Goal: Feedback & Contribution: Contribute content

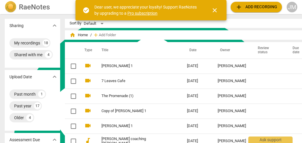
scroll to position [7404, 0]
click at [129, 69] on td "[PERSON_NAME] 1" at bounding box center [138, 66] width 88 height 15
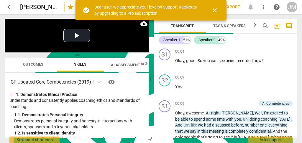
click at [215, 10] on span "close" at bounding box center [214, 10] width 7 height 7
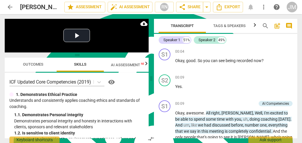
click at [131, 8] on span "auto_fix_high AI Assessment" at bounding box center [129, 7] width 39 height 7
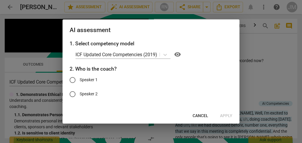
click at [200, 115] on span "Cancel" at bounding box center [200, 116] width 16 height 6
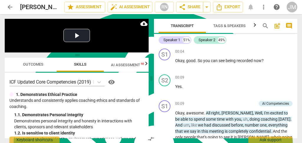
click at [131, 5] on span "auto_fix_high AI Assessment" at bounding box center [129, 7] width 39 height 7
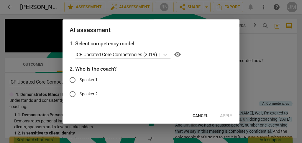
click at [74, 79] on input "Speaker 1" at bounding box center [72, 80] width 14 height 14
radio input "true"
click at [225, 114] on span "Apply" at bounding box center [226, 116] width 12 height 6
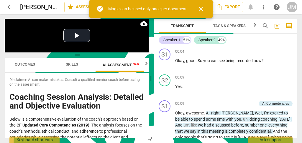
scroll to position [0, 10]
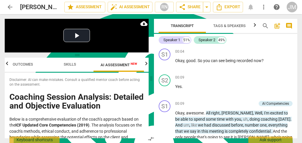
click at [126, 86] on span "Disclaimer: AI can make mistakes. Consult a qualified mentor coach before actin…" at bounding box center [76, 82] width 134 height 10
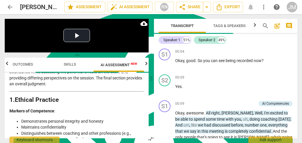
scroll to position [19, 0]
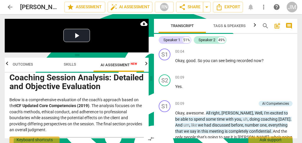
click at [70, 64] on span "Skills" at bounding box center [70, 64] width 12 height 4
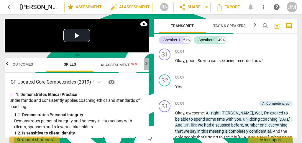
click at [145, 64] on icon "button" at bounding box center [146, 63] width 7 height 7
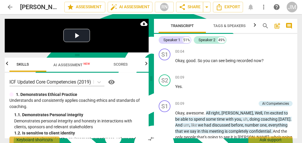
scroll to position [0, 57]
click at [71, 62] on span "AI Assessment New" at bounding box center [71, 64] width 51 height 9
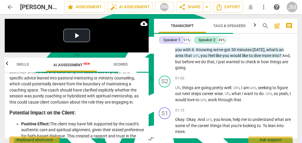
scroll to position [137, 0]
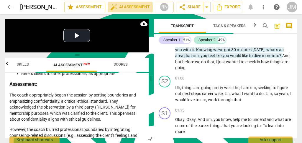
click at [135, 7] on span "auto_fix_high AI Assessment" at bounding box center [129, 7] width 39 height 7
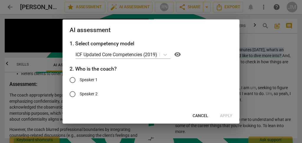
click at [72, 79] on input "Speaker 1" at bounding box center [72, 80] width 14 height 14
radio input "true"
click at [227, 116] on span "Apply" at bounding box center [226, 116] width 12 height 6
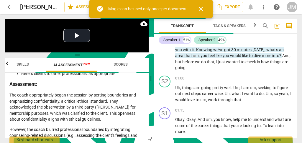
click at [200, 8] on span "close" at bounding box center [200, 8] width 7 height 7
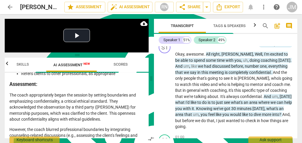
scroll to position [59, 0]
click at [23, 64] on span "Skills" at bounding box center [22, 64] width 12 height 4
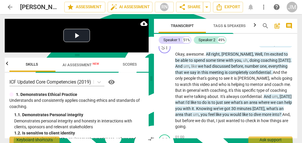
scroll to position [0, 47]
click at [6, 65] on icon "button" at bounding box center [7, 64] width 2 height 4
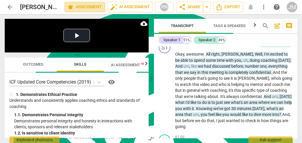
click at [89, 3] on button "star Assessment" at bounding box center [84, 7] width 41 height 11
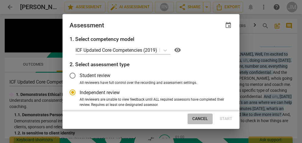
click at [198, 118] on span "Cancel" at bounding box center [200, 119] width 16 height 6
radio input "false"
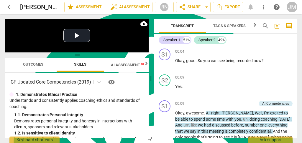
click at [275, 102] on div "AI Competencies" at bounding box center [275, 103] width 27 height 5
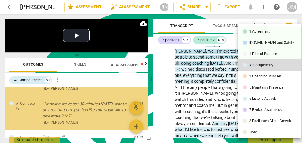
scroll to position [79, 0]
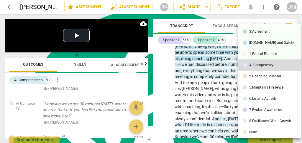
click at [165, 55] on div at bounding box center [151, 71] width 302 height 143
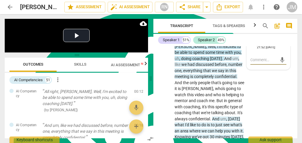
scroll to position [0, 0]
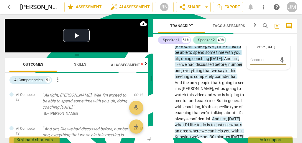
click at [108, 108] on p "All right, [PERSON_NAME], Well, I'm excited to be able to spend some time with …" at bounding box center [85, 101] width 87 height 18
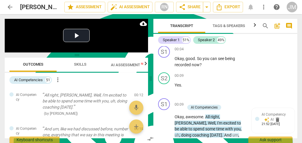
scroll to position [1, 0]
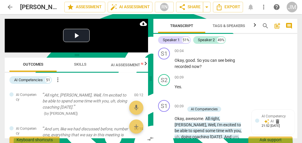
click at [256, 119] on div at bounding box center [257, 121] width 4 height 4
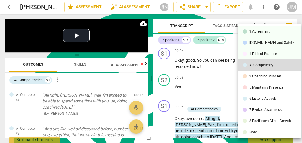
scroll to position [3, 0]
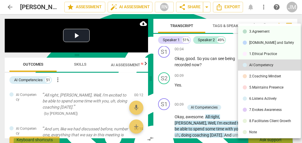
click at [229, 98] on div at bounding box center [151, 71] width 302 height 143
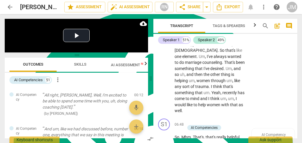
scroll to position [1142, 0]
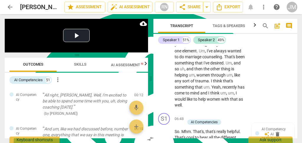
click at [266, 132] on span "auto_awesome" at bounding box center [266, 134] width 5 height 5
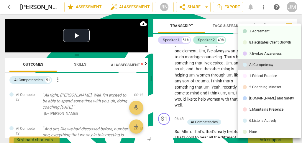
scroll to position [0, 0]
click at [222, 95] on div at bounding box center [151, 71] width 302 height 143
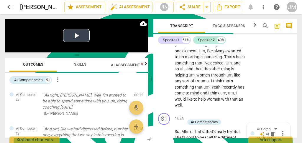
click at [75, 35] on button "Play Video" at bounding box center [76, 35] width 27 height 13
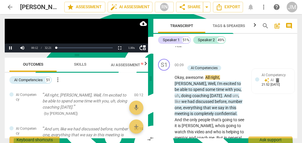
scroll to position [52, 0]
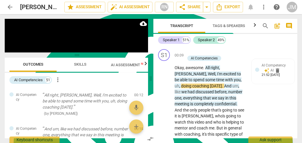
click at [49, 79] on div "51" at bounding box center [48, 80] width 6 height 6
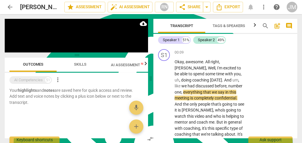
click at [57, 78] on span "more_vert" at bounding box center [57, 79] width 7 height 7
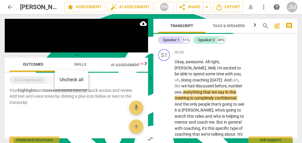
click at [47, 80] on div at bounding box center [151, 71] width 302 height 143
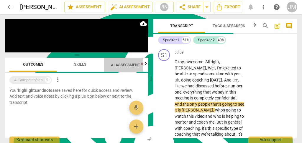
click at [129, 66] on span "AI Assessment New" at bounding box center [129, 65] width 37 height 4
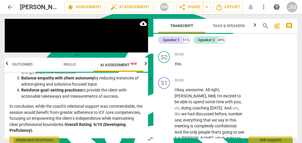
scroll to position [18, 0]
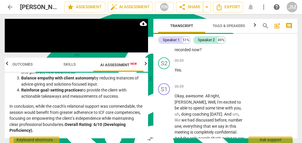
click at [219, 84] on p "Add competency" at bounding box center [227, 86] width 28 height 5
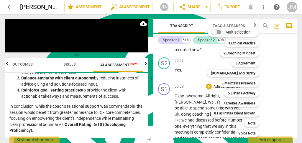
drag, startPoint x: 248, startPoint y: 62, endPoint x: 261, endPoint y: 78, distance: 20.1
click at [248, 62] on b "3.Agreement" at bounding box center [245, 63] width 20 height 7
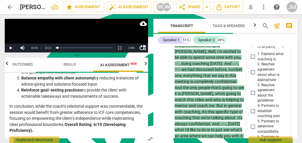
scroll to position [35, 0]
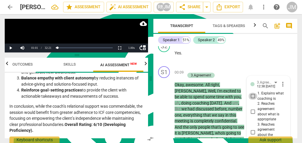
click at [252, 94] on input "1. Explains what coaching is" at bounding box center [252, 96] width 9 height 7
checkbox input "true"
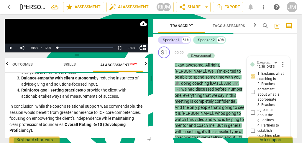
scroll to position [74, 0]
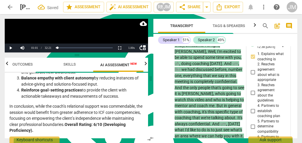
click at [251, 91] on input "3. Reaches agreement about the guidelines" at bounding box center [252, 93] width 9 height 7
checkbox input "true"
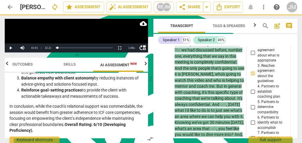
scroll to position [113, 0]
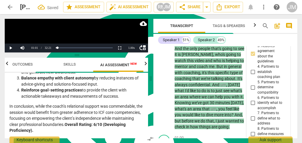
drag, startPoint x: 251, startPoint y: 102, endPoint x: 255, endPoint y: 103, distance: 5.0
click at [251, 102] on input "6. Partners to identify what to accomplish" at bounding box center [252, 103] width 9 height 7
click at [252, 103] on input "6. Partners to identify what to accomplish" at bounding box center [252, 103] width 9 height 7
checkbox input "true"
click at [250, 115] on input "7. Partners to define what to address" at bounding box center [252, 118] width 9 height 7
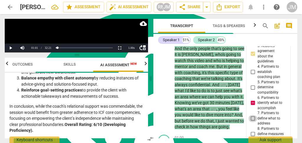
checkbox input "true"
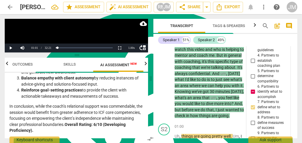
scroll to position [153, 0]
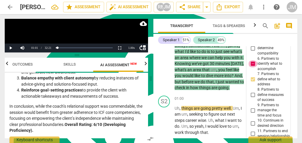
click at [252, 64] on input "6. Partners to identify what to accomplish" at bounding box center [252, 63] width 9 height 7
click at [252, 63] on input "6. Partners to identify what to accomplish" at bounding box center [252, 63] width 9 height 7
click at [250, 63] on input "6. Partners to identify what to accomplish" at bounding box center [252, 63] width 9 height 7
checkbox input "false"
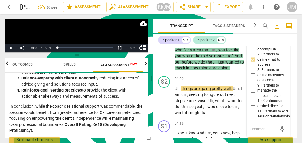
scroll to position [192, 0]
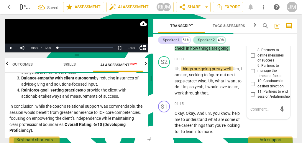
drag, startPoint x: 238, startPoint y: 97, endPoint x: 236, endPoint y: 95, distance: 3.1
click at [236, 95] on div "S2 play_arrow pause 01:00 + Add competency keyboard_arrow_right Uh , things are…" at bounding box center [225, 76] width 144 height 45
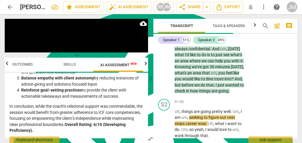
scroll to position [172, 0]
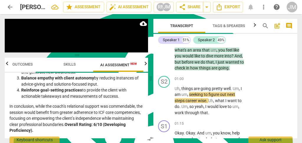
click at [229, 77] on p "Add competency" at bounding box center [227, 79] width 28 height 5
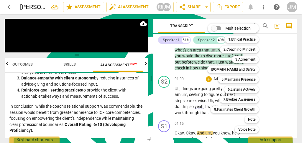
click at [244, 67] on b "[DOMAIN_NAME] and Safety" at bounding box center [233, 69] width 44 height 7
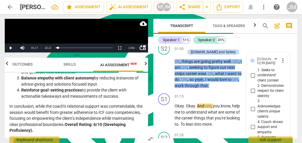
scroll to position [186, 0]
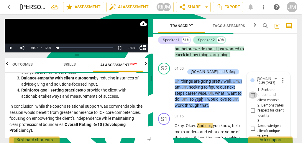
click at [251, 93] on input "1. Seeks to understand client context" at bounding box center [252, 95] width 9 height 7
checkbox input "true"
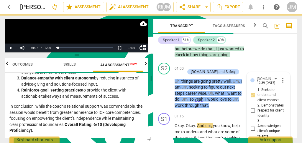
click at [263, 63] on div "S2 play_arrow pause 01:00 + Add competency [DOMAIN_NAME] and Safety keyboard_ar…" at bounding box center [225, 85] width 144 height 51
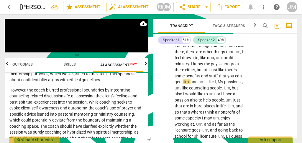
scroll to position [402, 0]
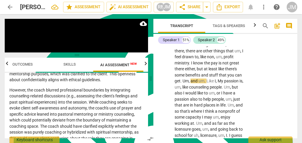
click at [163, 114] on span "pause" at bounding box center [164, 117] width 7 height 7
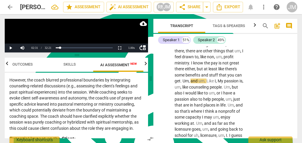
scroll to position [196, 0]
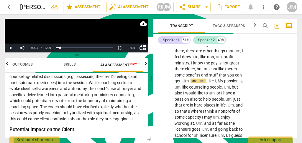
click at [87, 107] on p "However, the coach blurred professional boundaries by integrating counseling-re…" at bounding box center [76, 95] width 134 height 55
click at [79, 106] on p "However, the coach blurred professional boundaries by integrating counseling-re…" at bounding box center [76, 95] width 134 height 55
click at [67, 104] on p "However, the coach blurred professional boundaries by integrating counseling-re…" at bounding box center [76, 95] width 134 height 55
click at [115, 86] on p "However, the coach blurred professional boundaries by integrating counseling-re…" at bounding box center [76, 95] width 134 height 55
click at [88, 84] on p "However, the coach blurred professional boundaries by integrating counseling-re…" at bounding box center [76, 95] width 134 height 55
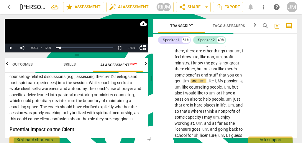
click at [88, 84] on p "However, the coach blurred professional boundaries by integrating counseling-re…" at bounding box center [76, 95] width 134 height 55
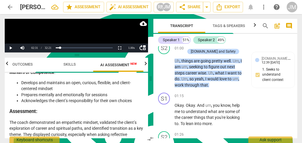
scroll to position [205, 0]
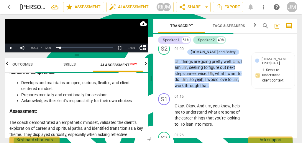
click at [164, 113] on span "play_arrow" at bounding box center [164, 115] width 7 height 7
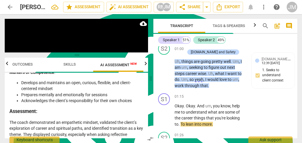
click at [208, 110] on span "what" at bounding box center [213, 112] width 10 height 5
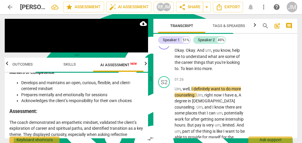
scroll to position [281, 0]
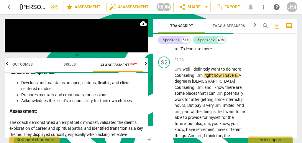
click at [264, 7] on span "more_vert" at bounding box center [263, 7] width 7 height 7
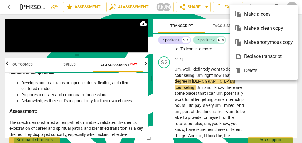
click at [259, 93] on div at bounding box center [151, 71] width 302 height 143
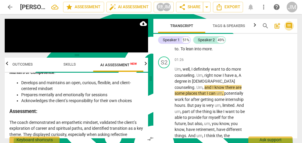
click at [289, 25] on span "comment" at bounding box center [288, 25] width 7 height 7
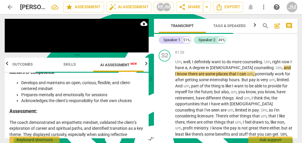
click at [278, 25] on span "post_add" at bounding box center [276, 25] width 7 height 7
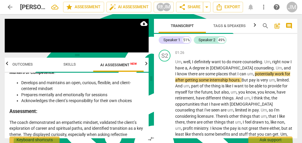
scroll to position [13, 0]
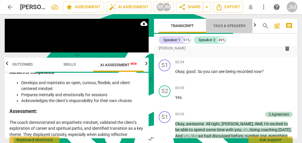
click at [229, 25] on span "Tags & Speakers" at bounding box center [229, 26] width 32 height 4
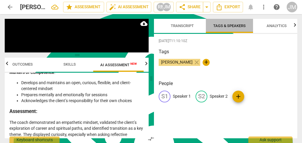
click at [229, 25] on span "Tags & Speakers" at bounding box center [229, 26] width 32 height 4
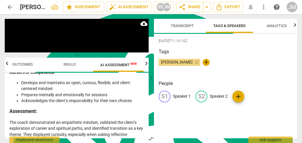
click at [248, 41] on span "[DATE]T11:10:10Z" at bounding box center [225, 41] width 134 height 5
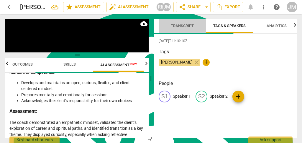
click at [183, 26] on span "Transcript" at bounding box center [182, 26] width 23 height 4
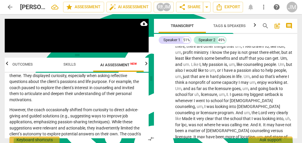
scroll to position [412, 0]
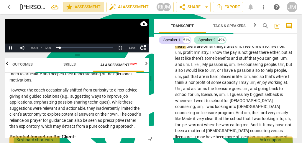
click at [84, 5] on span "star Assessment" at bounding box center [84, 7] width 36 height 7
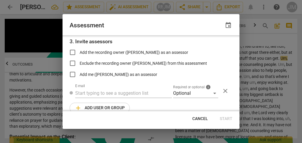
scroll to position [107, 0]
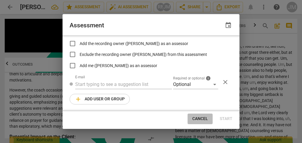
drag, startPoint x: 201, startPoint y: 118, endPoint x: 217, endPoint y: 114, distance: 16.1
click at [201, 118] on span "Cancel" at bounding box center [200, 119] width 16 height 6
radio input "false"
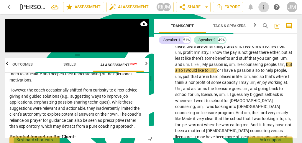
click at [262, 9] on span "more_vert" at bounding box center [263, 7] width 7 height 7
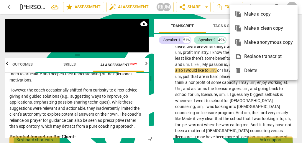
click at [262, 8] on div "file_copy Make a copy" at bounding box center [264, 14] width 58 height 14
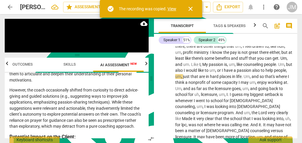
click at [190, 7] on span "close" at bounding box center [190, 8] width 7 height 7
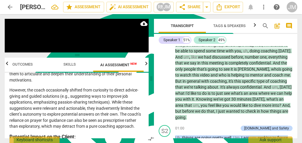
scroll to position [0, 0]
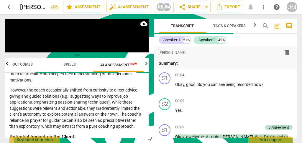
click at [291, 6] on div "JM" at bounding box center [291, 7] width 11 height 11
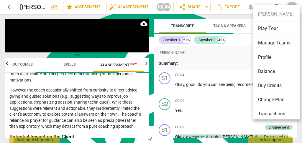
scroll to position [353, 0]
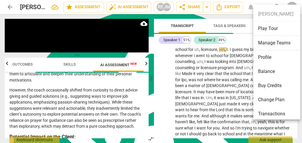
click at [248, 17] on div at bounding box center [151, 71] width 302 height 143
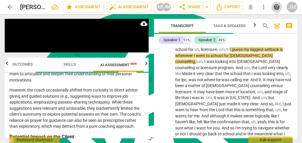
click at [277, 6] on span "help" at bounding box center [276, 7] width 7 height 7
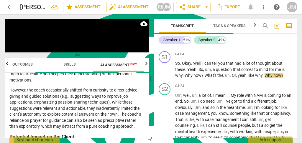
scroll to position [451, 0]
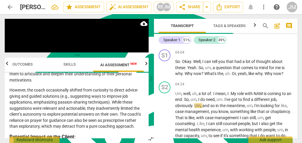
click at [165, 121] on span "pause" at bounding box center [164, 124] width 7 height 7
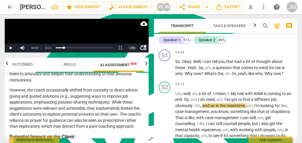
click at [132, 47] on div "1.00 x" at bounding box center [132, 48] width 12 height 9
click at [133, 34] on li "1.5x" at bounding box center [132, 34] width 12 height 6
click at [164, 121] on span "play_arrow" at bounding box center [164, 124] width 7 height 7
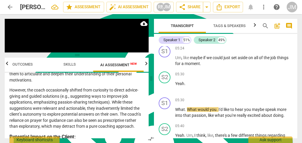
scroll to position [687, 0]
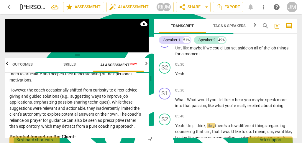
click at [258, 88] on div "+" at bounding box center [260, 91] width 6 height 6
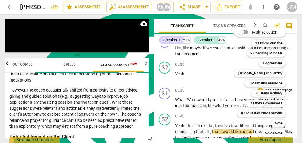
click at [172, 129] on div at bounding box center [151, 71] width 302 height 143
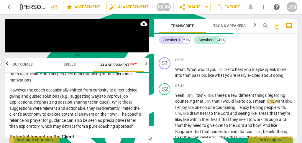
scroll to position [726, 0]
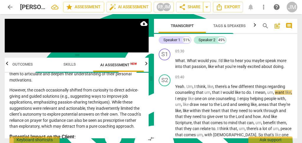
drag, startPoint x: 166, startPoint y: 119, endPoint x: 242, endPoint y: 75, distance: 87.6
click at [166, 126] on span "pause" at bounding box center [164, 129] width 7 height 7
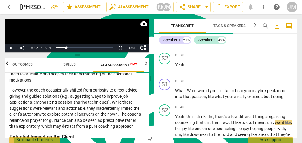
scroll to position [687, 0]
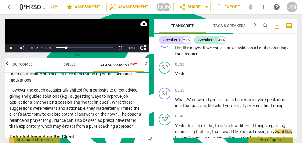
click at [258, 88] on div "+" at bounding box center [260, 91] width 6 height 6
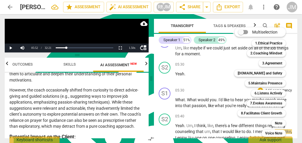
click at [264, 101] on b "7.Evokes Awareness" at bounding box center [266, 103] width 32 height 7
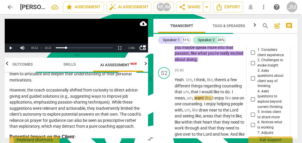
scroll to position [1025, 0]
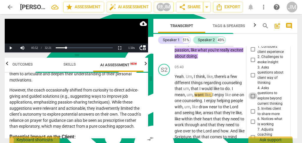
click at [251, 93] on input "4. Asks questions to explore beyond current thinking" at bounding box center [252, 96] width 9 height 7
checkbox input "true"
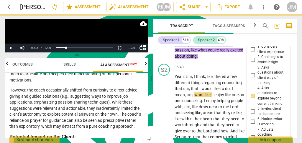
click at [251, 108] on input "5. Invites client to share more" at bounding box center [252, 111] width 9 height 7
checkbox input "true"
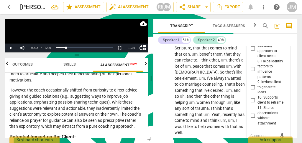
scroll to position [1123, 0]
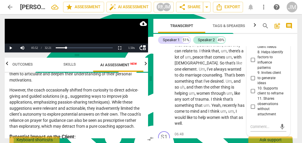
drag, startPoint x: 216, startPoint y: 109, endPoint x: 221, endPoint y: 108, distance: 4.5
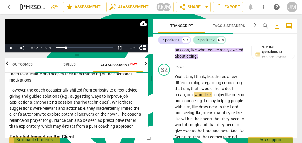
scroll to position [1045, 0]
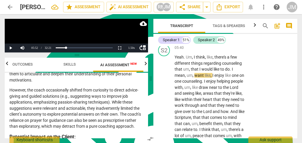
click at [163, 126] on span "play_arrow" at bounding box center [164, 129] width 7 height 7
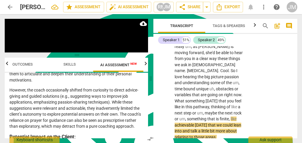
scroll to position [1398, 0]
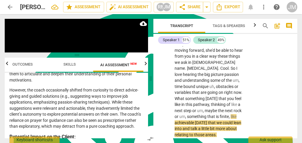
click at [191, 126] on span "talk" at bounding box center [194, 128] width 8 height 5
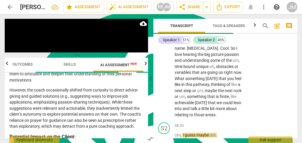
scroll to position [1457, 0]
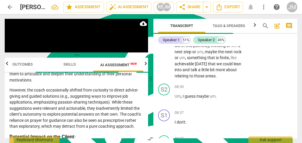
click at [161, 122] on span "pause" at bounding box center [164, 125] width 7 height 7
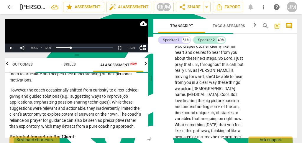
scroll to position [1379, 0]
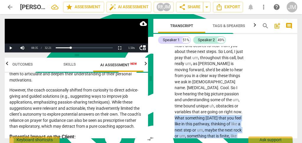
drag, startPoint x: 174, startPoint y: 79, endPoint x: 223, endPoint y: 116, distance: 61.6
type textarea "What something [DATE] that you feel like in this pathway, thinking of like a ne…"
click at [223, 116] on p "So . Mhm . That's , that's really helpful . That's cool to hear all the differe…" at bounding box center [209, 22] width 70 height 272
click at [235, 108] on span "keyboard_arrow_down" at bounding box center [235, 108] width 7 height 7
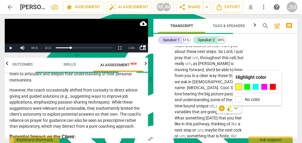
click at [257, 87] on div at bounding box center [255, 87] width 6 height 6
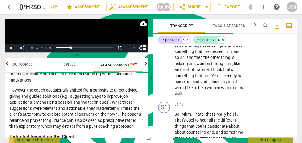
scroll to position [1163, 0]
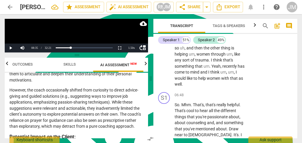
click at [208, 93] on div "+" at bounding box center [209, 96] width 6 height 6
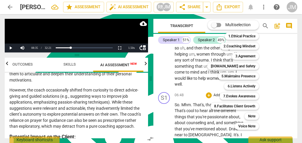
click at [250, 115] on b "Note" at bounding box center [251, 116] width 7 height 7
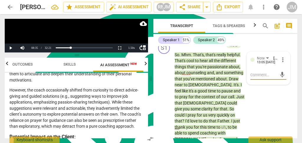
scroll to position [1234, 0]
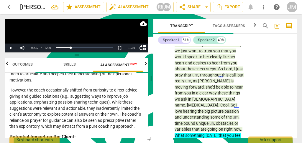
scroll to position [1371, 0]
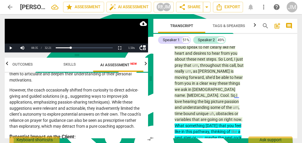
click at [248, 100] on div "S1 play_arrow pause 06:48 + Add competency Note keyboard_arrow_right So . Mhm .…" at bounding box center [225, 24] width 144 height 286
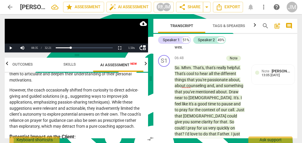
scroll to position [1194, 0]
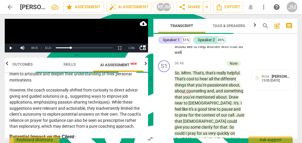
click at [257, 76] on div at bounding box center [257, 78] width 4 height 4
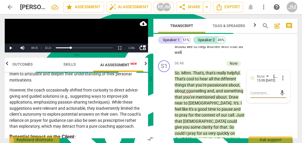
type textarea "h"
type textarea "ho"
type textarea "how"
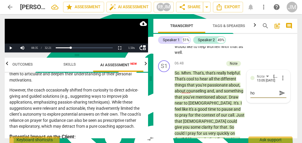
type textarea "how"
type textarea "how m"
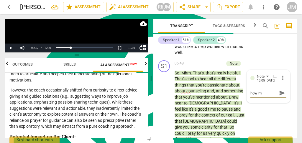
type textarea "how mi"
type textarea "how mig"
type textarea "how migh"
type textarea "how might"
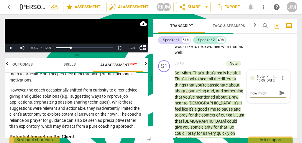
type textarea "how might"
type textarea "how might y"
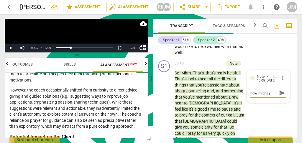
type textarea "how might yo"
type textarea "how might you"
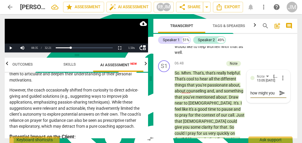
type textarea "how might you"
type textarea "how might you r"
type textarea "how might you re"
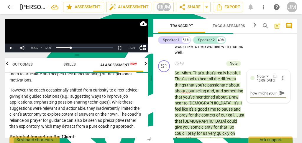
type textarea "how might you re"
type textarea "how might you ref"
type textarea "how might you refr"
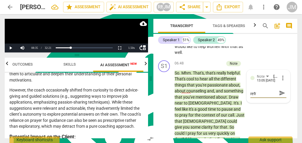
type textarea "how might you refra"
type textarea "how might you refram"
type textarea "how might you reframe"
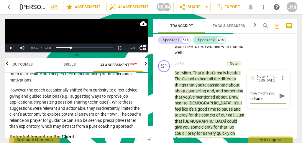
type textarea "how might you reframe"
type textarea "how might you reframe t"
type textarea "how might you reframe th"
type textarea "how might you reframe thi"
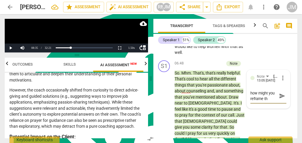
type textarea "how might you reframe thi"
type textarea "how might you reframe this"
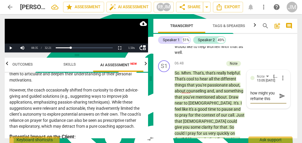
type textarea "how might you reframe this q"
type textarea "how might you reframe this qu"
type textarea "how might you reframe this que"
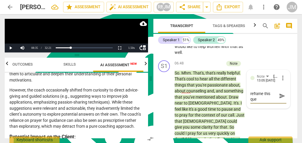
type textarea "how might you reframe this ques"
type textarea "how might you reframe this quest"
type textarea "how might you reframe this questi"
type textarea "how might you reframe this questio"
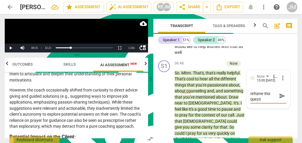
type textarea "how might you reframe this questio"
type textarea "how might you reframe this question"
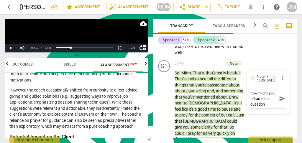
scroll to position [0, 0]
type textarea "how might you reframe this question?"
click at [263, 90] on textarea "how might you reframe this question?" at bounding box center [263, 98] width 27 height 17
type textarea "how might you reframe othis question?"
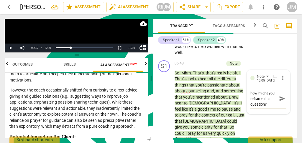
type textarea "how might you reframe othis question?"
type textarea "how might you reframe orthis question?"
type textarea "how might you reframe or this question?"
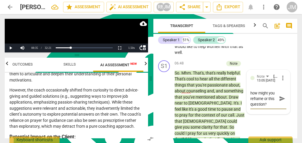
type textarea "how might you reframe or ethis question?"
type textarea "how might you reframe or edthis question?"
type textarea "how might you reframe or edithis question?"
type textarea "how might you reframe or editthis question?"
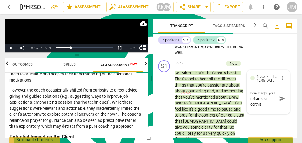
type textarea "how might you reframe or editthis question?"
type textarea "how might you reframe or edit this question?"
click at [279, 95] on span "send" at bounding box center [282, 98] width 6 height 6
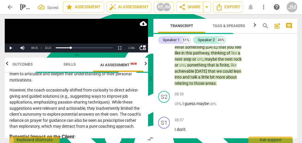
scroll to position [1351, 0]
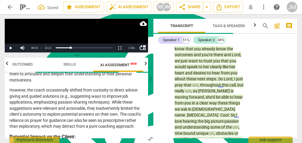
click at [257, 103] on div "S1 play_arrow pause 06:48 + Add competency Note keyboard_arrow_right So . Mhm .…" at bounding box center [225, 44] width 144 height 286
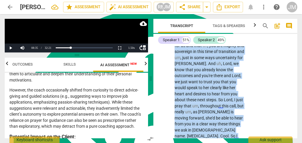
scroll to position [1332, 0]
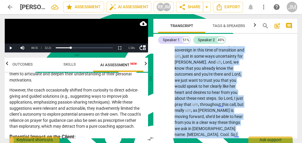
drag, startPoint x: 177, startPoint y: 91, endPoint x: 240, endPoint y: 118, distance: 68.9
click at [240, 118] on p "So . Mhm . That's , that's really helpful . That's cool to hear all the differe…" at bounding box center [209, 69] width 70 height 272
click at [260, 112] on span "keyboard_arrow_down" at bounding box center [259, 113] width 7 height 7
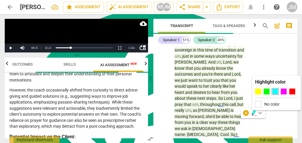
click at [257, 103] on div at bounding box center [258, 104] width 6 height 6
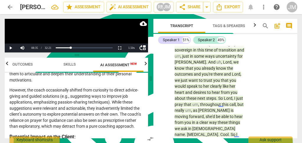
click at [260, 104] on div "S1 play_arrow pause 06:48 + Add competency Note keyboard_arrow_right So . Mhm .…" at bounding box center [225, 63] width 144 height 286
drag, startPoint x: 195, startPoint y: 95, endPoint x: 185, endPoint y: 100, distance: 11.2
click at [195, 126] on span "[DEMOGRAPHIC_DATA]" at bounding box center [213, 128] width 43 height 5
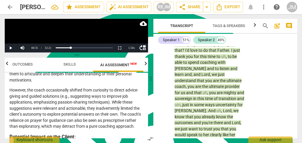
click at [171, 101] on div "play_arrow pause" at bounding box center [166, 117] width 15 height 268
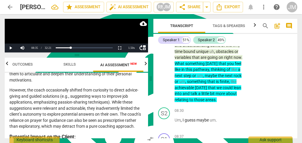
scroll to position [1431, 0]
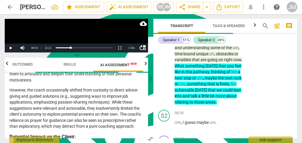
click at [164, 122] on span "play_arrow" at bounding box center [164, 125] width 7 height 7
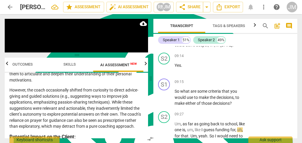
scroll to position [1627, 0]
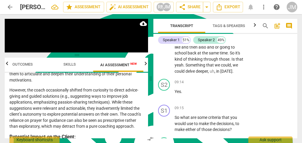
click at [165, 120] on span "pause" at bounding box center [164, 123] width 7 height 7
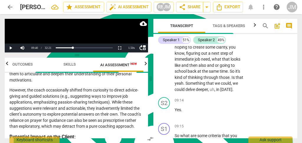
scroll to position [1608, 0]
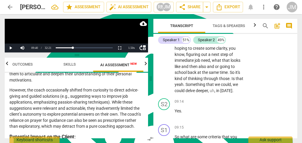
click at [208, 125] on div "+" at bounding box center [209, 128] width 6 height 6
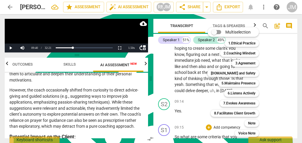
drag, startPoint x: 246, startPoint y: 102, endPoint x: 262, endPoint y: 98, distance: 16.4
click at [246, 101] on b "7.Evokes Awareness" at bounding box center [239, 103] width 32 height 7
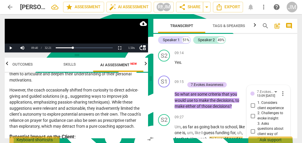
scroll to position [1654, 0]
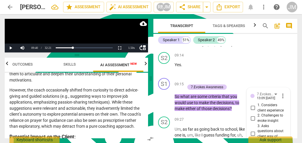
click at [237, 94] on p "So what are some criteria that you would use to make the decisions , to make ei…" at bounding box center [209, 103] width 70 height 18
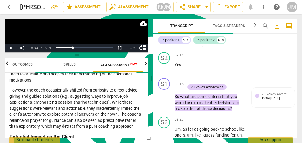
click at [258, 91] on div "7.Evokes Awareness [PERSON_NAME] 13:09 [DATE]" at bounding box center [273, 95] width 36 height 9
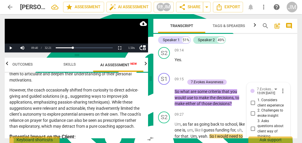
scroll to position [1615, 0]
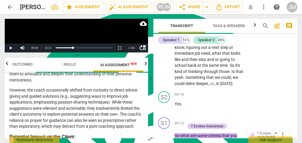
click at [280, 132] on span "more_vert" at bounding box center [282, 135] width 7 height 7
click at [286, 107] on li "Delete" at bounding box center [286, 106] width 20 height 11
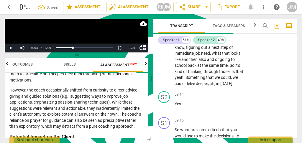
click at [209, 118] on div "+" at bounding box center [209, 121] width 6 height 6
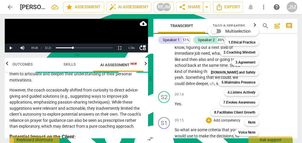
click at [246, 93] on b "6.Listens Actively" at bounding box center [241, 92] width 28 height 7
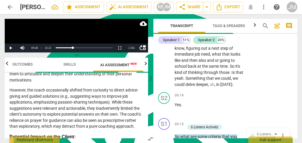
scroll to position [1621, 0]
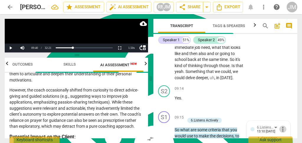
click at [280, 126] on span "more_vert" at bounding box center [282, 129] width 7 height 7
drag, startPoint x: 285, startPoint y: 100, endPoint x: 239, endPoint y: 48, distance: 69.9
click at [286, 100] on li "Delete" at bounding box center [286, 100] width 20 height 11
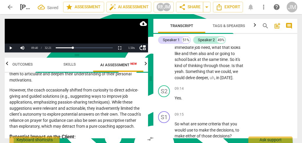
click at [208, 112] on div "+" at bounding box center [209, 115] width 6 height 6
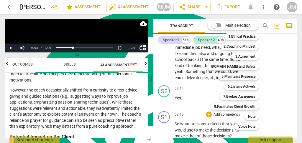
click at [251, 58] on b "3.Agreement" at bounding box center [245, 56] width 20 height 7
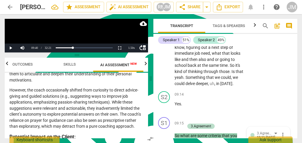
scroll to position [1634, 0]
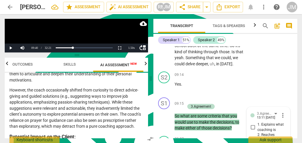
click at [280, 112] on span "more_vert" at bounding box center [282, 115] width 7 height 7
click at [285, 87] on li "Delete" at bounding box center [286, 87] width 20 height 11
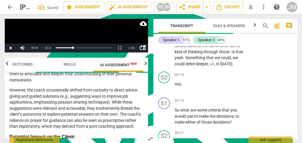
click at [215, 98] on p "Add competency" at bounding box center [227, 100] width 28 height 5
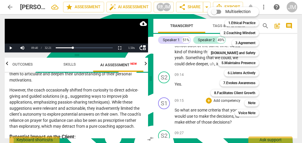
click at [255, 103] on b "Note" at bounding box center [251, 103] width 7 height 7
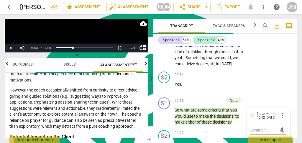
type textarea "W"
type textarea "Wh"
type textarea "Wha"
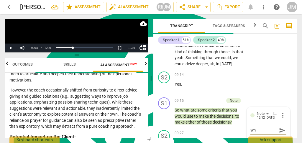
type textarea "Wha"
type textarea "What"
type textarea "What i"
type textarea "What is"
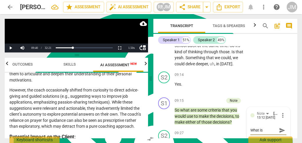
type textarea "What is"
type textarea "What is t"
type textarea "What is th"
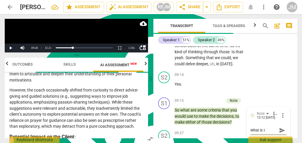
type textarea "What is th"
type textarea "What is the"
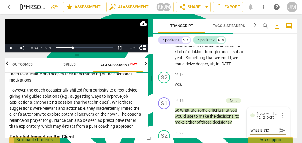
type textarea "What is the c"
type textarea "What is the co"
type textarea "What is the coa"
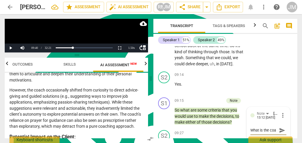
type textarea "What is the coac"
type textarea "What is the coach"
type textarea "What is the coachi"
type textarea "What is the coachin"
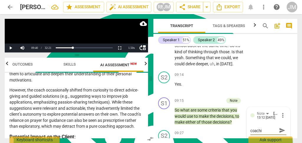
type textarea "What is the coachin"
type textarea "What is the coaching"
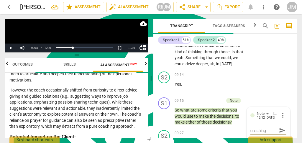
type textarea "What is the coaching a"
type textarea "What is the coaching ag"
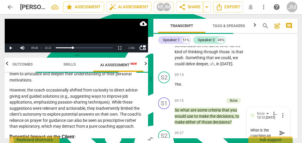
type textarea "What is the coaching agr"
type textarea "What is the coaching agre"
type textarea "What is the coaching agree"
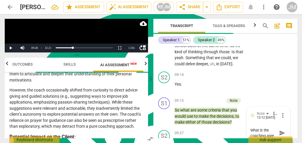
type textarea "What is the coaching agree"
type textarea "What is the coaching agreem"
type textarea "What is the coaching agreeme"
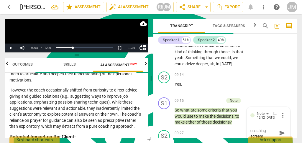
type textarea "What is the coaching agreeme"
type textarea "What is the coaching agreemen"
type textarea "What is the coaching agreement"
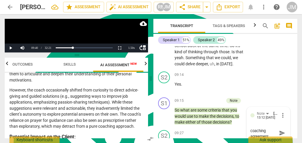
type textarea "What is the coaching agreement?"
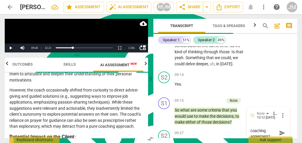
type textarea "What is the coaching agreement?"
type textarea "What is the coaching agreement? I"
type textarea "What is the coaching agreement? Is"
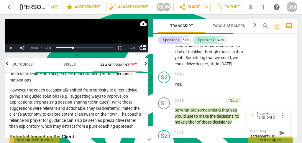
scroll to position [11, 0]
type textarea "What is the coaching agreement? Is"
type textarea "What is the coaching agreement? Is i"
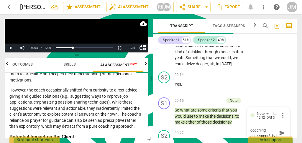
type textarea "What is the coaching agreement? Is it"
type textarea "What is the coaching agreement? Is it m"
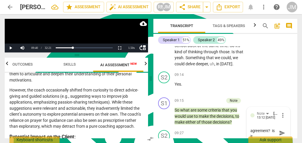
type textarea "What is the coaching agreement? Is it m"
type textarea "What is the coaching agreement? Is it ma"
type textarea "What is the coaching agreement? Is it mak"
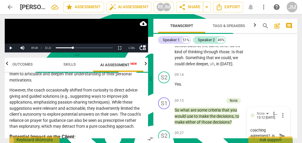
scroll to position [6, 0]
type textarea "What is the coaching agreement? Is it [PERSON_NAME]"
type textarea "What is the coaching agreement? Is it makin"
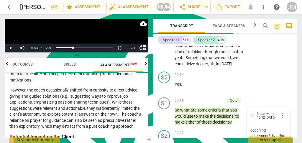
type textarea "What is the coaching agreement? Is it making"
type textarea "What is the coaching agreement? Is it making a"
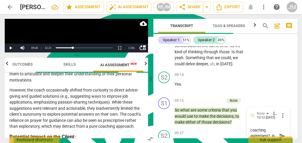
type textarea "What is the coaching agreement? Is it making a"
type textarea "What is the coaching agreement? Is it making a s"
type textarea "What is the coaching agreement? Is it making a sh"
type textarea "What is the coaching agreement? Is it making a shi"
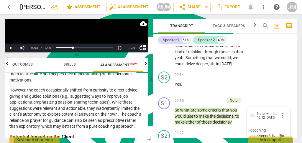
type textarea "What is the coaching agreement? Is it making a shi"
type textarea "What is the coaching agreement? Is it making a shif"
type textarea "What is the coaching agreement? Is it making a shift"
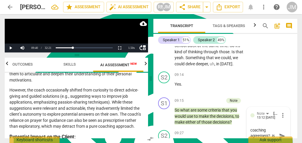
type textarea "What is the coaching agreement? Is it making a shift?"
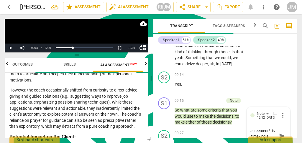
type textarea "What is the coaching agreement? Is it making a shift?"
type textarea "What is the coaching agreement? Is it making a shift? T"
type textarea "What is the coaching agreement? Is it making a shift? Th"
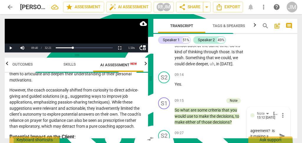
type textarea "What is the coaching agreement? Is it making a shift? Thi"
type textarea "What is the coaching agreement? Is it making a shift? This"
type textarea "What is the coaching agreement? Is it making a shift? This w"
type textarea "What is the coaching agreement? Is it making a shift? This wa"
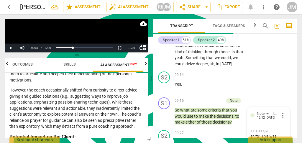
scroll to position [16, 0]
drag, startPoint x: 281, startPoint y: 101, endPoint x: 274, endPoint y: 111, distance: 11.6
click at [281, 138] on span "send" at bounding box center [282, 141] width 6 height 6
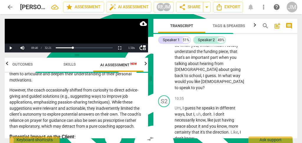
scroll to position [1831, 0]
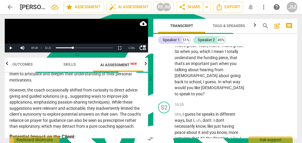
click at [207, 102] on div "+" at bounding box center [209, 105] width 6 height 6
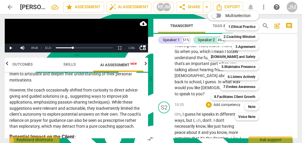
click at [252, 106] on b "Note" at bounding box center [251, 106] width 7 height 7
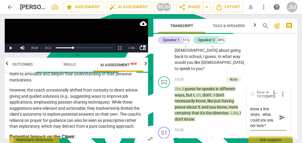
scroll to position [1850, 0]
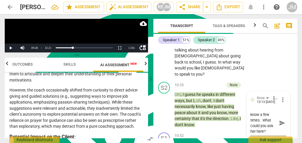
click at [279, 120] on span "send" at bounding box center [282, 123] width 6 height 6
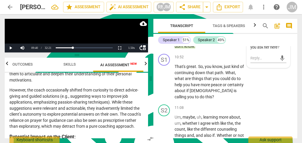
scroll to position [1949, 0]
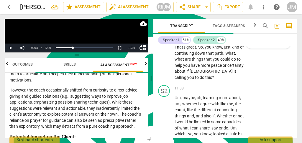
drag, startPoint x: 162, startPoint y: 83, endPoint x: 261, endPoint y: 79, distance: 99.1
click at [162, 116] on span "play_arrow" at bounding box center [164, 119] width 7 height 7
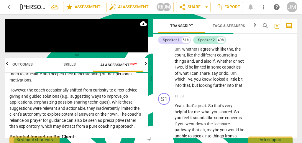
scroll to position [2007, 0]
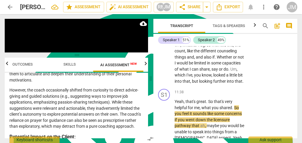
click at [163, 120] on span "pause" at bounding box center [164, 123] width 7 height 7
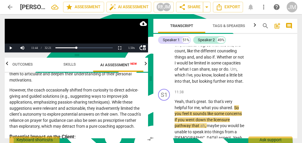
click at [208, 89] on div "+" at bounding box center [209, 92] width 6 height 6
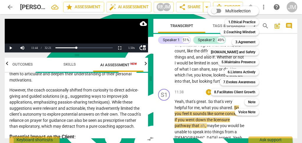
drag, startPoint x: 253, startPoint y: 102, endPoint x: 269, endPoint y: 98, distance: 16.2
click at [253, 102] on b "Note" at bounding box center [251, 102] width 7 height 7
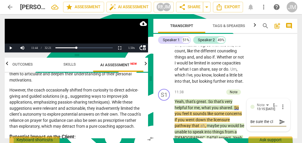
scroll to position [0, 0]
drag, startPoint x: 209, startPoint y: 67, endPoint x: 213, endPoint y: 69, distance: 5.1
click at [215, 99] on p "Yeah , that's great . So that's very helpful for me , what you shared . So you …" at bounding box center [209, 123] width 70 height 48
click at [213, 99] on span "So" at bounding box center [211, 101] width 6 height 5
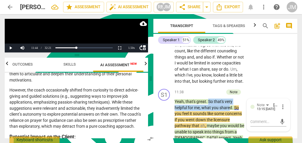
drag, startPoint x: 208, startPoint y: 67, endPoint x: 229, endPoint y: 73, distance: 22.0
click at [229, 99] on p "Yeah , that's great . So that's very helpful for me , what you shared . So you …" at bounding box center [209, 123] width 70 height 48
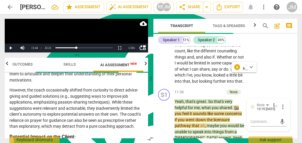
click at [255, 119] on textarea at bounding box center [263, 122] width 27 height 6
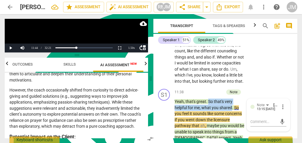
drag, startPoint x: 207, startPoint y: 66, endPoint x: 231, endPoint y: 74, distance: 25.1
click at [231, 99] on p "Yeah , that's great . So that's very helpful for me , what you shared . So you …" at bounding box center [209, 123] width 70 height 48
click at [250, 67] on span "keyboard_arrow_down" at bounding box center [250, 67] width 7 height 7
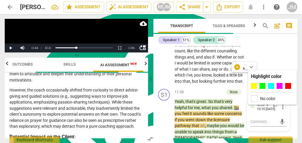
click at [278, 85] on div at bounding box center [279, 86] width 6 height 6
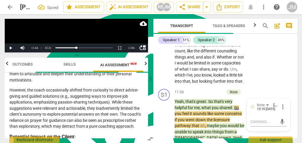
click at [232, 105] on span "." at bounding box center [233, 107] width 2 height 5
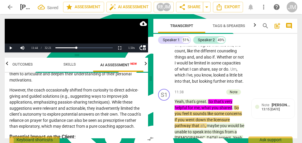
click at [261, 94] on div "S1 play_arrow pause 11:38 + Add competency Note keyboard_arrow_right Yeah , tha…" at bounding box center [225, 118] width 144 height 63
click at [262, 102] on div "Note [PERSON_NAME] 13:15 [DATE]" at bounding box center [273, 108] width 36 height 13
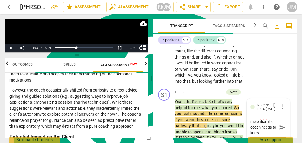
scroll to position [11, 0]
click at [261, 119] on textarea "The client needs to more more than the coach needs to know" at bounding box center [263, 130] width 27 height 22
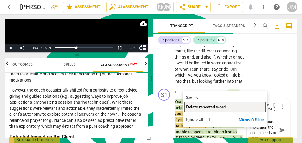
click at [196, 107] on span "Delete repeated word" at bounding box center [205, 107] width 39 height 6
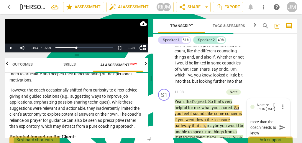
click at [279, 124] on span "send" at bounding box center [282, 127] width 6 height 6
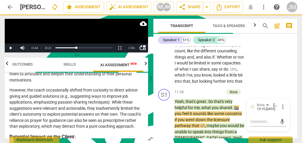
scroll to position [0, 0]
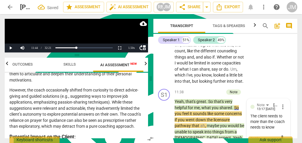
click at [253, 136] on textarea at bounding box center [263, 139] width 27 height 6
click at [273, 114] on div "The client needs to more than the coach needs to know" at bounding box center [268, 122] width 36 height 16
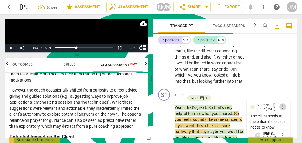
click at [280, 103] on span "more_vert" at bounding box center [282, 106] width 7 height 7
drag, startPoint x: 296, startPoint y: 104, endPoint x: 301, endPoint y: 96, distance: 9.2
click at [298, 102] on div at bounding box center [151, 71] width 302 height 143
click at [279, 103] on span "more_vert" at bounding box center [282, 106] width 7 height 7
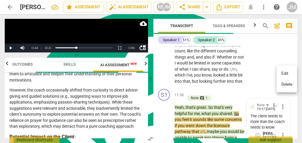
click at [283, 72] on li "Edit" at bounding box center [286, 73] width 20 height 11
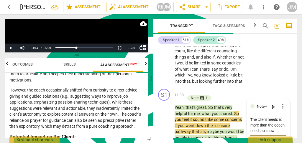
click at [276, 117] on textarea "The client needs to more than the coach needs to know" at bounding box center [268, 125] width 36 height 17
click at [260, 117] on textarea "The client needs to more than the coach needs to know" at bounding box center [268, 125] width 36 height 17
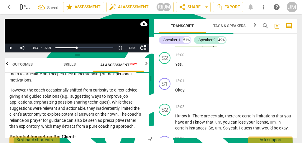
scroll to position [1468, 0]
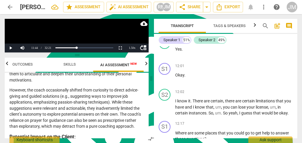
click at [165, 104] on span "play_arrow" at bounding box center [164, 107] width 7 height 7
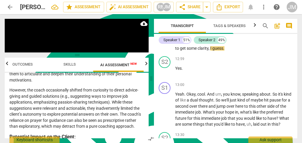
scroll to position [1625, 0]
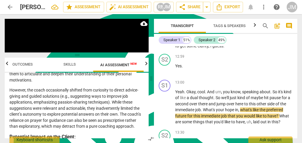
click at [258, 80] on div "+" at bounding box center [260, 83] width 6 height 6
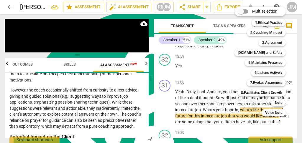
click at [278, 102] on b "Note" at bounding box center [278, 102] width 7 height 7
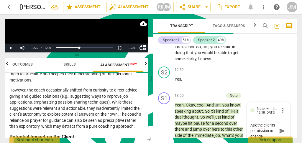
scroll to position [5, 0]
click at [257, 123] on textarea "Ask the clien'ts permission to change" at bounding box center [263, 131] width 27 height 17
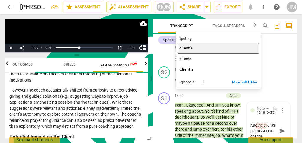
click at [204, 51] on button "client's" at bounding box center [217, 48] width 81 height 11
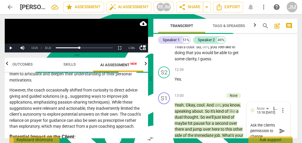
click at [263, 123] on textarea "Ask the client's permission to change" at bounding box center [263, 131] width 27 height 17
click at [278, 136] on span "send" at bounding box center [282, 139] width 9 height 7
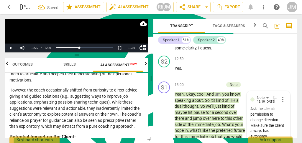
scroll to position [2317, 0]
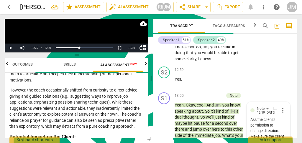
click at [161, 132] on span "play_arrow" at bounding box center [164, 135] width 7 height 7
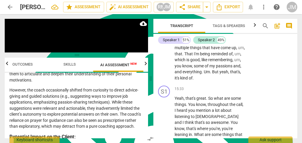
scroll to position [2636, 0]
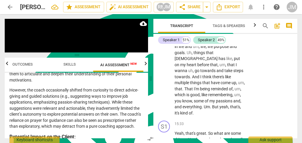
click at [208, 121] on div "+" at bounding box center [209, 124] width 6 height 6
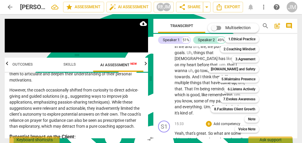
click at [254, 118] on b "Note" at bounding box center [251, 119] width 7 height 7
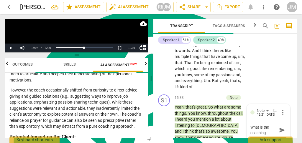
scroll to position [5, 0]
drag, startPoint x: 279, startPoint y: 83, endPoint x: 269, endPoint y: 98, distance: 18.4
click at [279, 127] on span "send" at bounding box center [282, 130] width 6 height 6
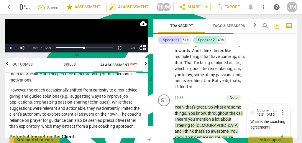
scroll to position [0, 0]
click at [251, 116] on div "S1 play_arrow pause 15:33 + Add competency Note keyboard_arrow_right Yeah , tha…" at bounding box center [225, 141] width 144 height 99
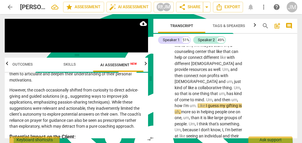
scroll to position [3099, 0]
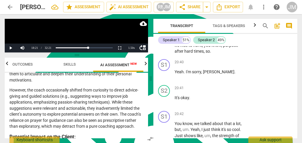
scroll to position [3668, 0]
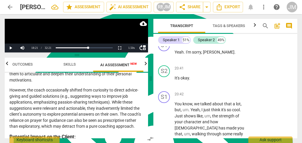
drag, startPoint x: 164, startPoint y: 128, endPoint x: 222, endPoint y: 108, distance: 61.3
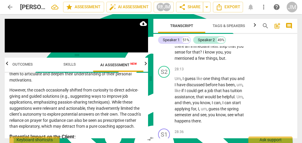
scroll to position [5122, 0]
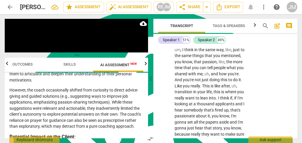
scroll to position [5200, 0]
click at [165, 139] on span "pause" at bounding box center [164, 142] width 7 height 7
click at [0, 0] on span "play_arrow" at bounding box center [0, 0] width 0 height 0
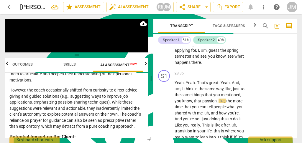
scroll to position [5180, 0]
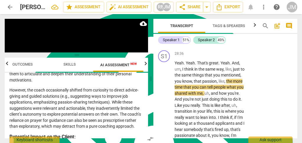
drag, startPoint x: 163, startPoint y: 91, endPoint x: 209, endPoint y: 93, distance: 45.4
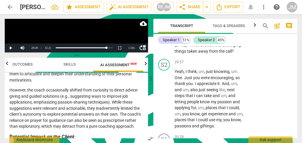
scroll to position [5368, 0]
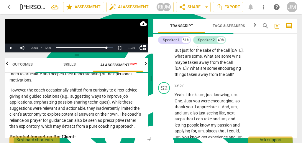
drag, startPoint x: 295, startPoint y: 130, endPoint x: 293, endPoint y: 34, distance: 96.1
click at [293, 33] on div "Transcript Tags & Speakers Analytics search post_add comment Speaker 1 51% Spea…" at bounding box center [225, 79] width 144 height 120
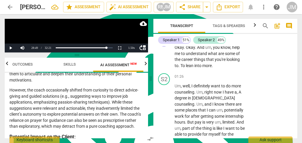
scroll to position [0, 0]
